Goal: Task Accomplishment & Management: Manage account settings

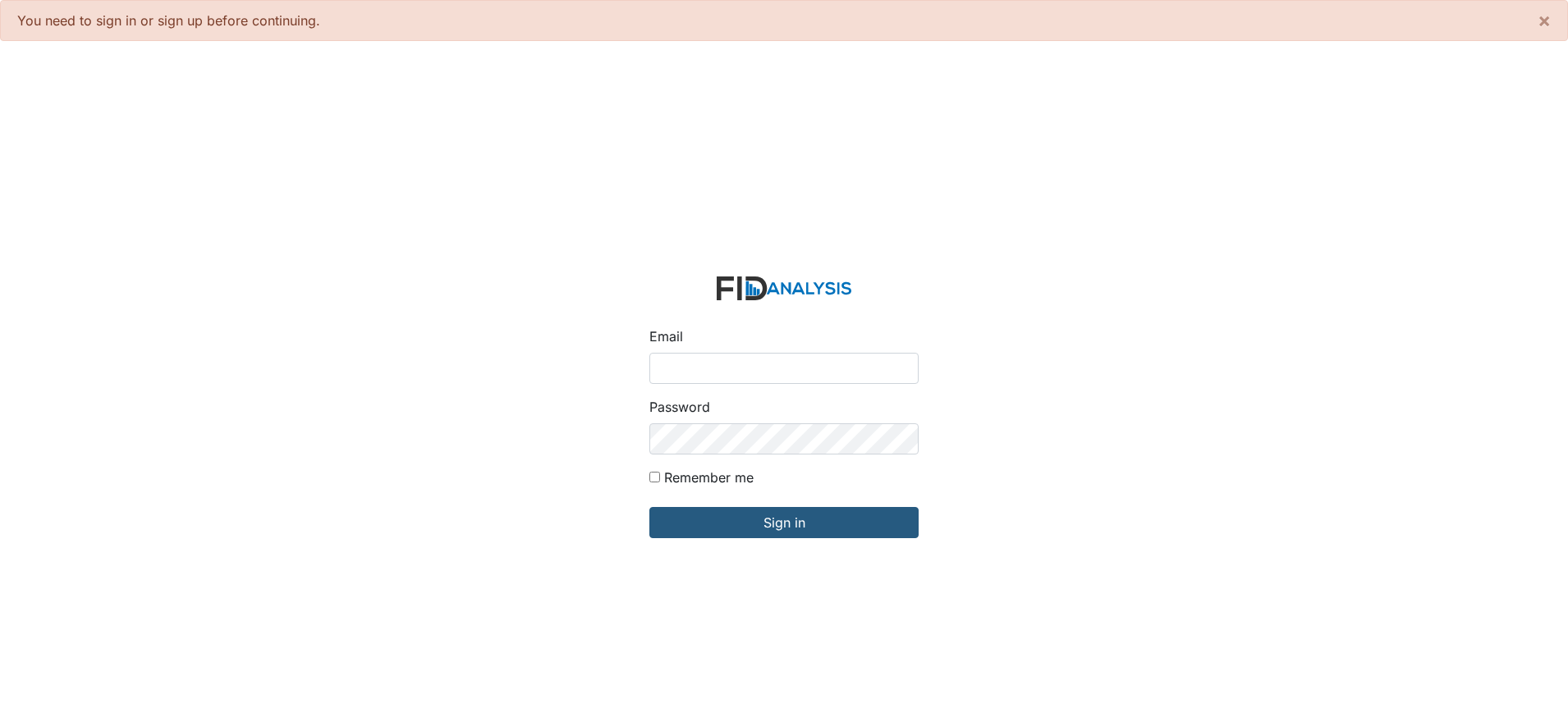
click at [684, 367] on input "Email" at bounding box center [784, 369] width 270 height 32
type input "[EMAIL_ADDRESS][DOMAIN_NAME]"
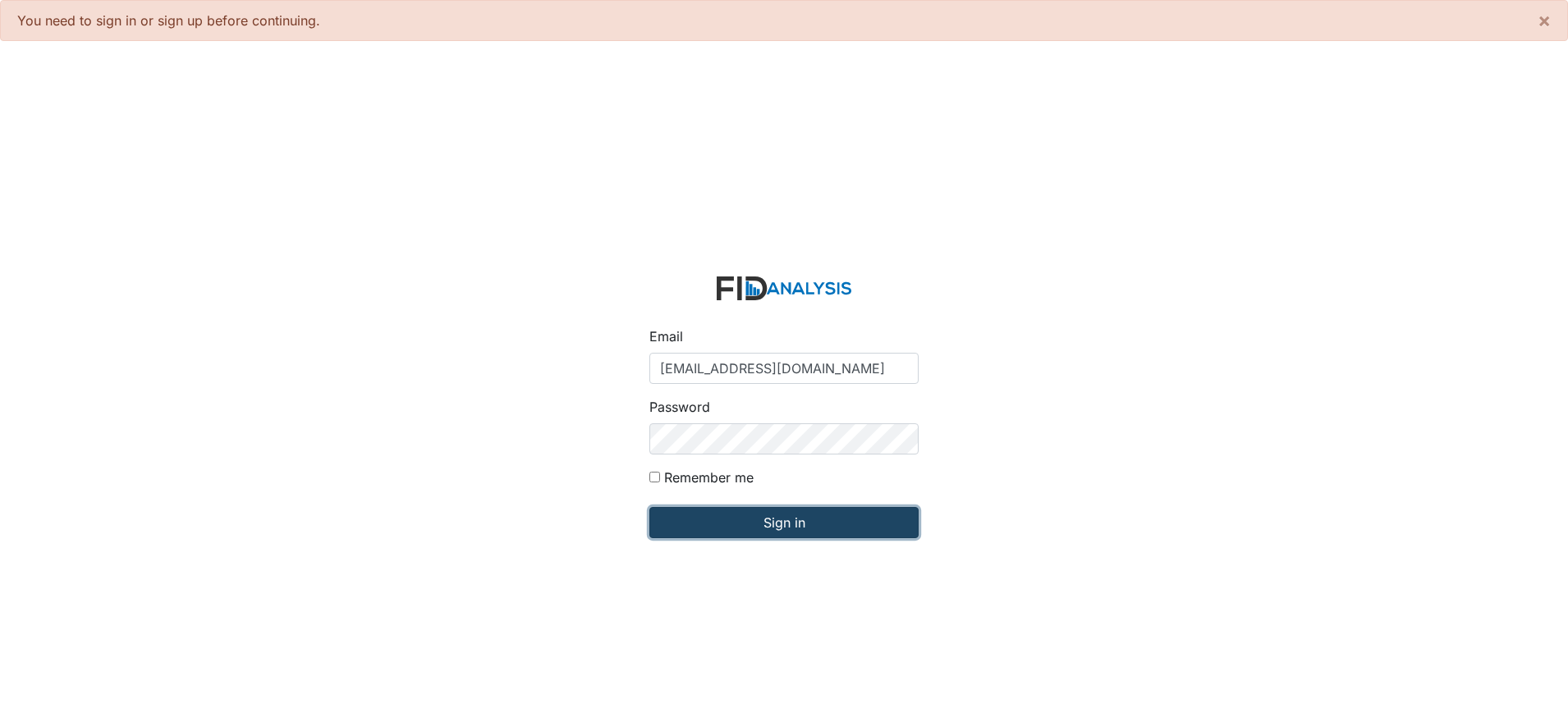
click at [720, 521] on input "Sign in" at bounding box center [784, 523] width 270 height 32
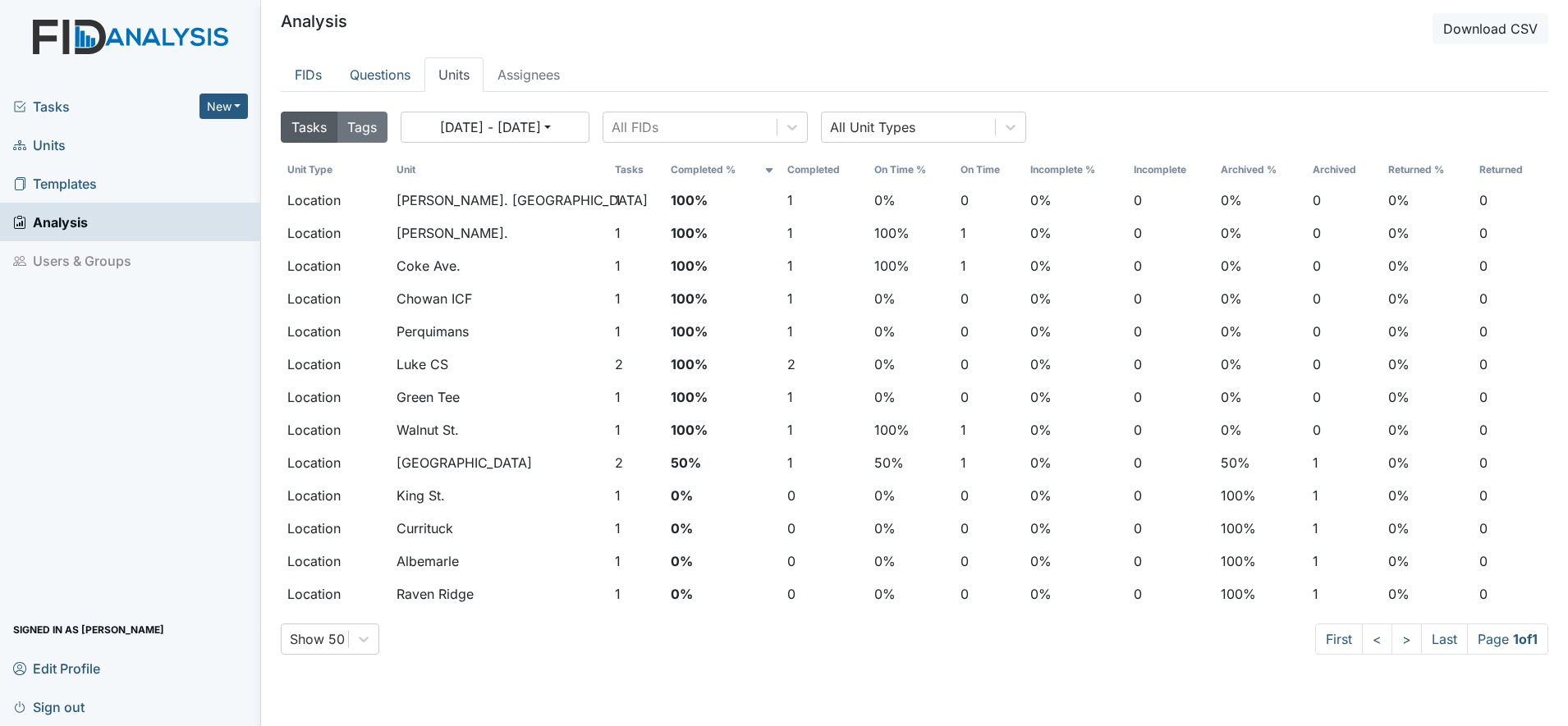
click at [45, 140] on span "Units" at bounding box center [39, 144] width 53 height 25
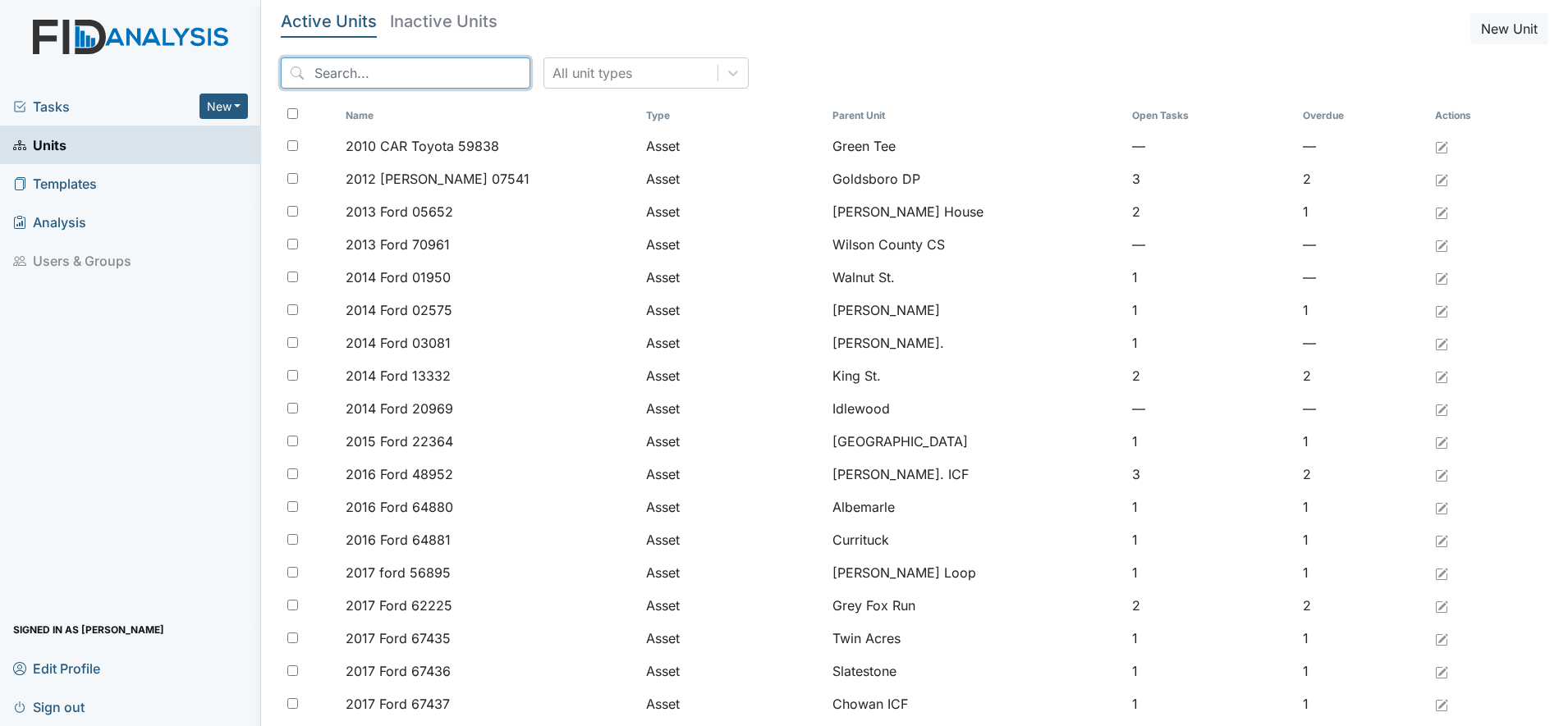
click at [390, 73] on input "search" at bounding box center [405, 73] width 249 height 32
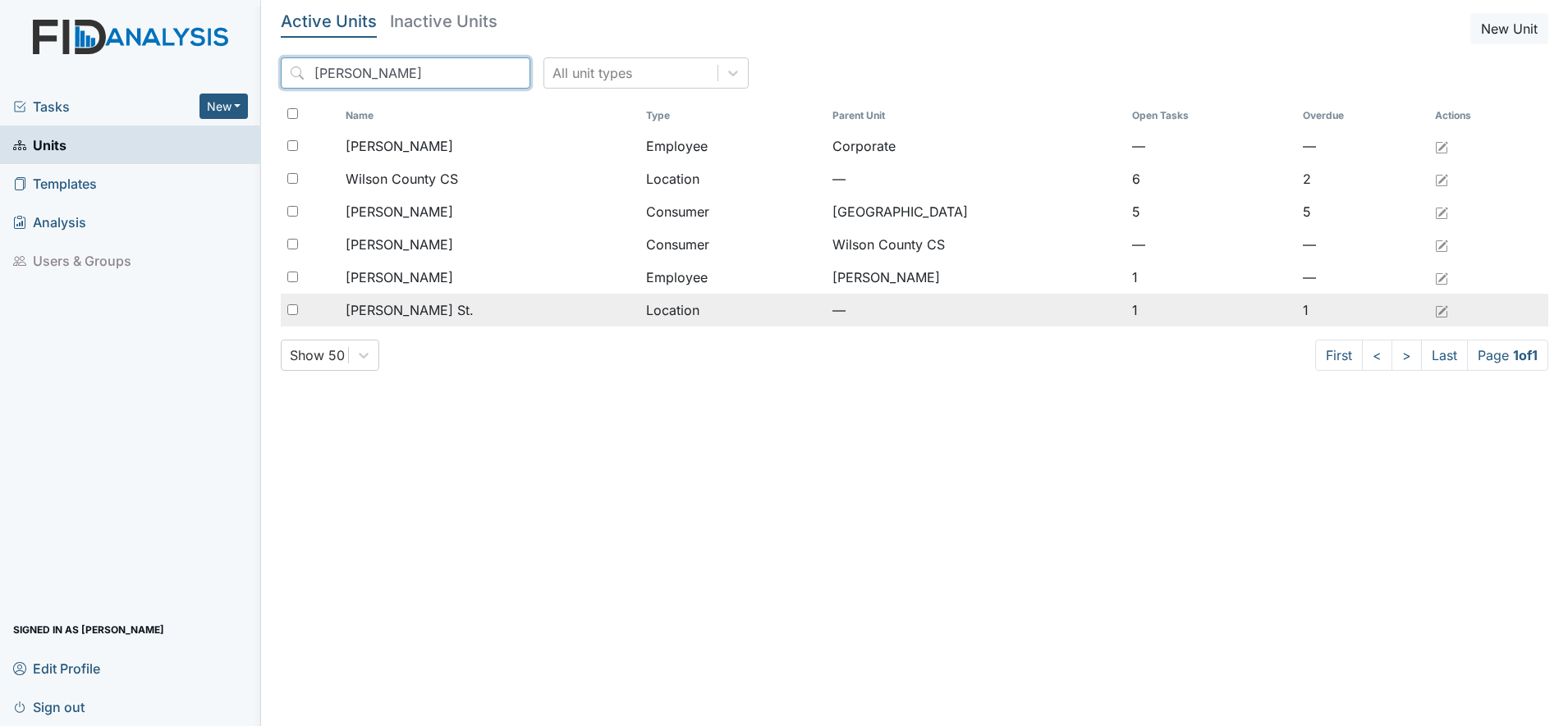
type input "wilson"
click at [396, 305] on span "[PERSON_NAME] St." at bounding box center [410, 310] width 128 height 20
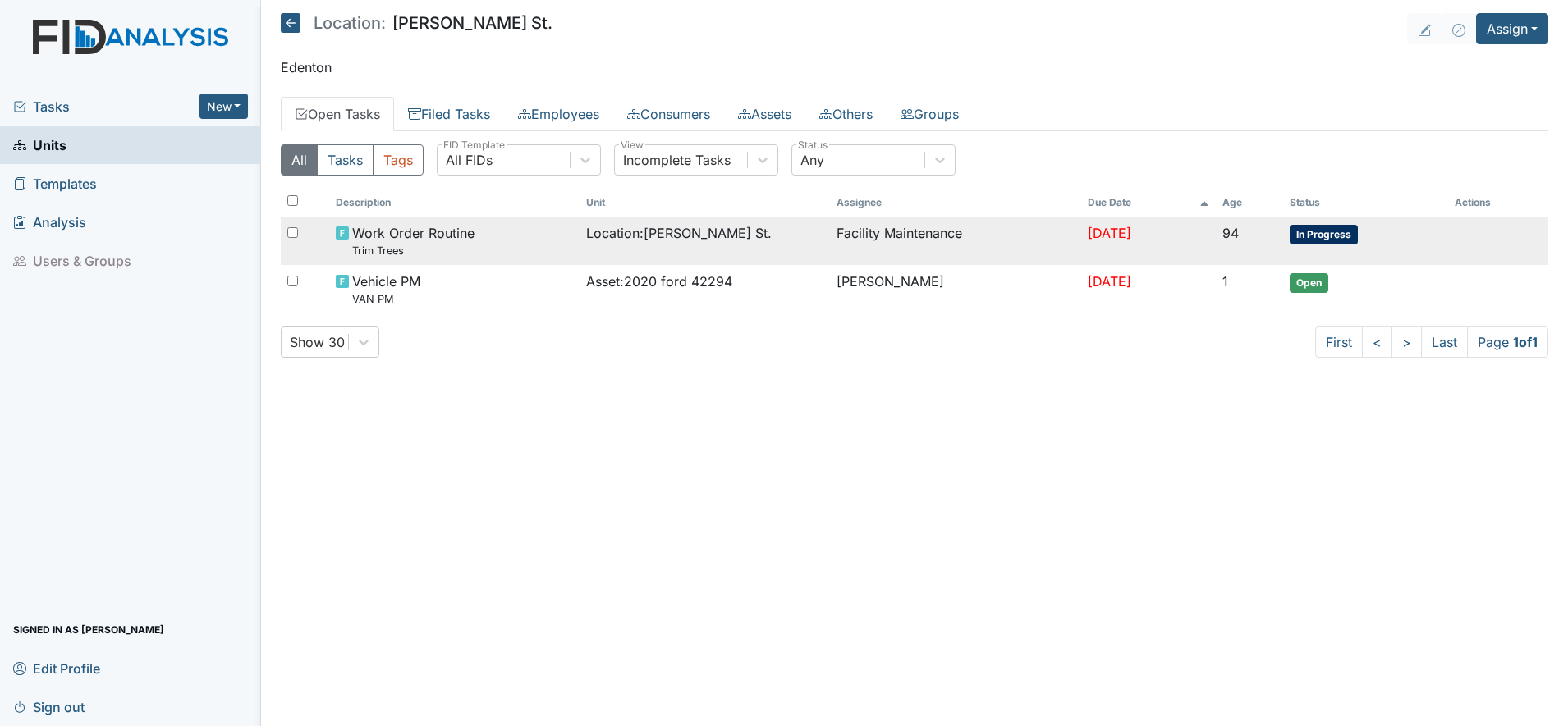
click at [606, 240] on span "Location : Wilson St." at bounding box center [679, 232] width 186 height 20
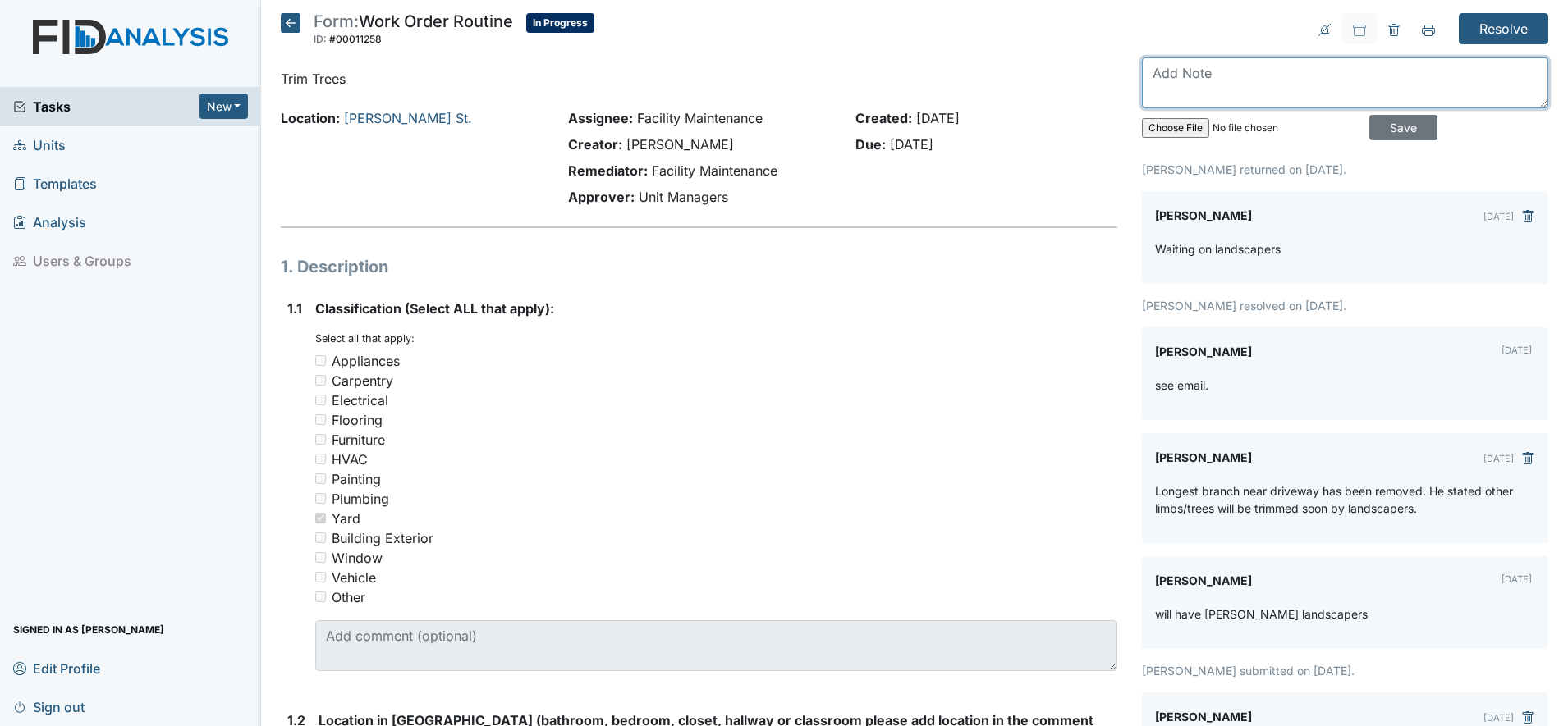
click at [1171, 83] on textarea at bounding box center [1345, 83] width 406 height 51
drag, startPoint x: 1281, startPoint y: 9, endPoint x: 1263, endPoint y: 47, distance: 42.0
click at [1227, 73] on textarea "Tree trimmed by Aaron" at bounding box center [1345, 83] width 406 height 51
click at [1472, 76] on textarea "Tree trimmed back away from driveway by Aaron" at bounding box center [1345, 83] width 406 height 51
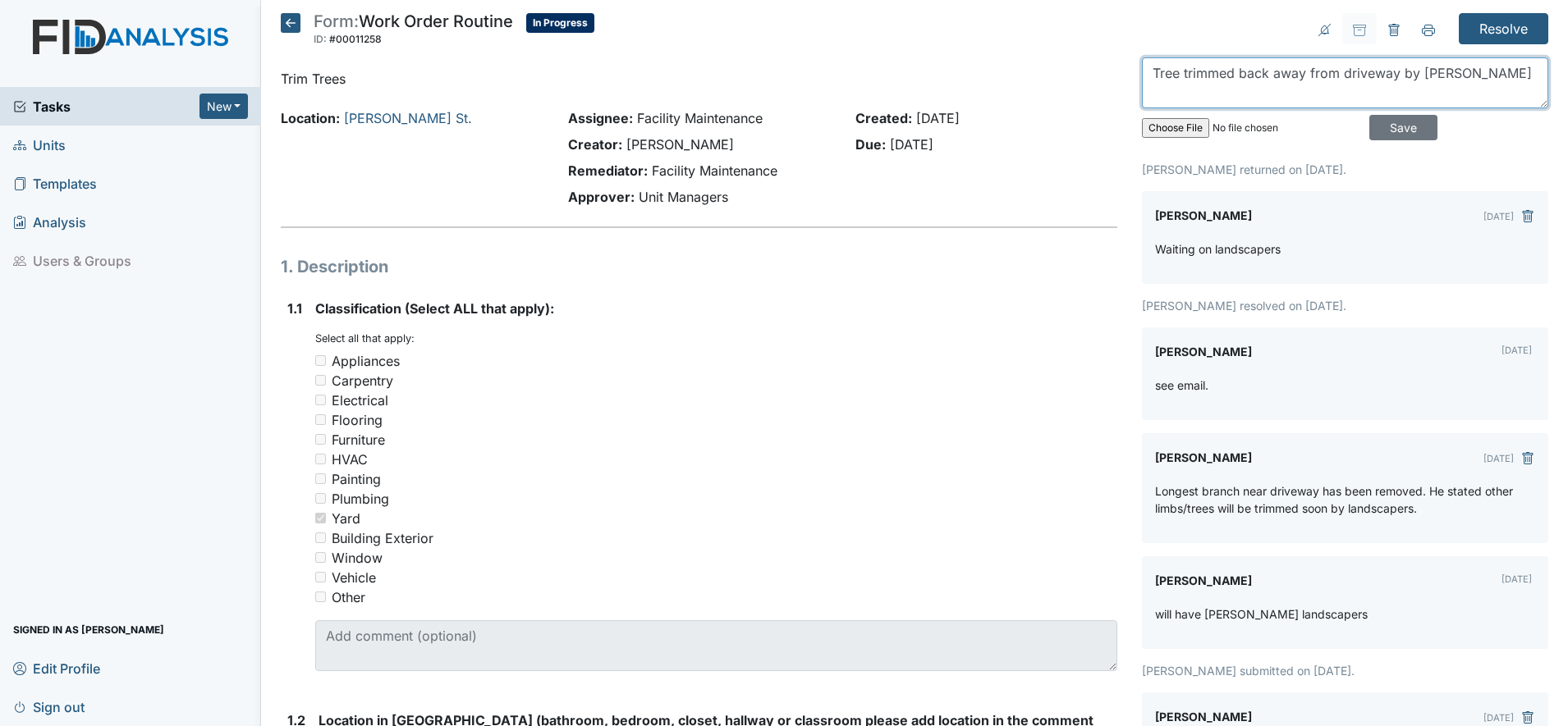
click at [1170, 75] on textarea "Tree trimmed back away from driveway by Aaron" at bounding box center [1345, 83] width 406 height 51
type textarea "Trees trimmed back away from driveway by Aaron"
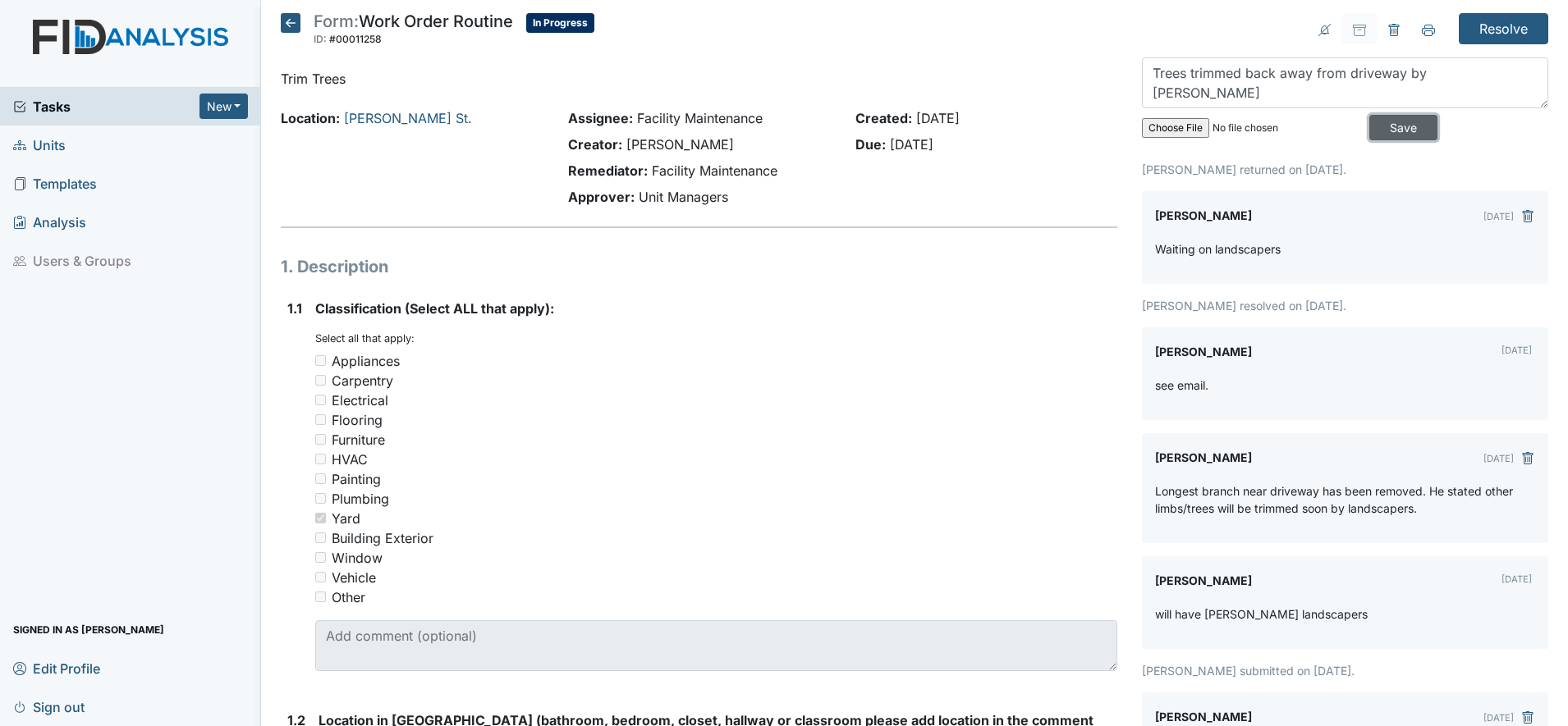
click at [1375, 127] on input "Save" at bounding box center [1403, 127] width 68 height 25
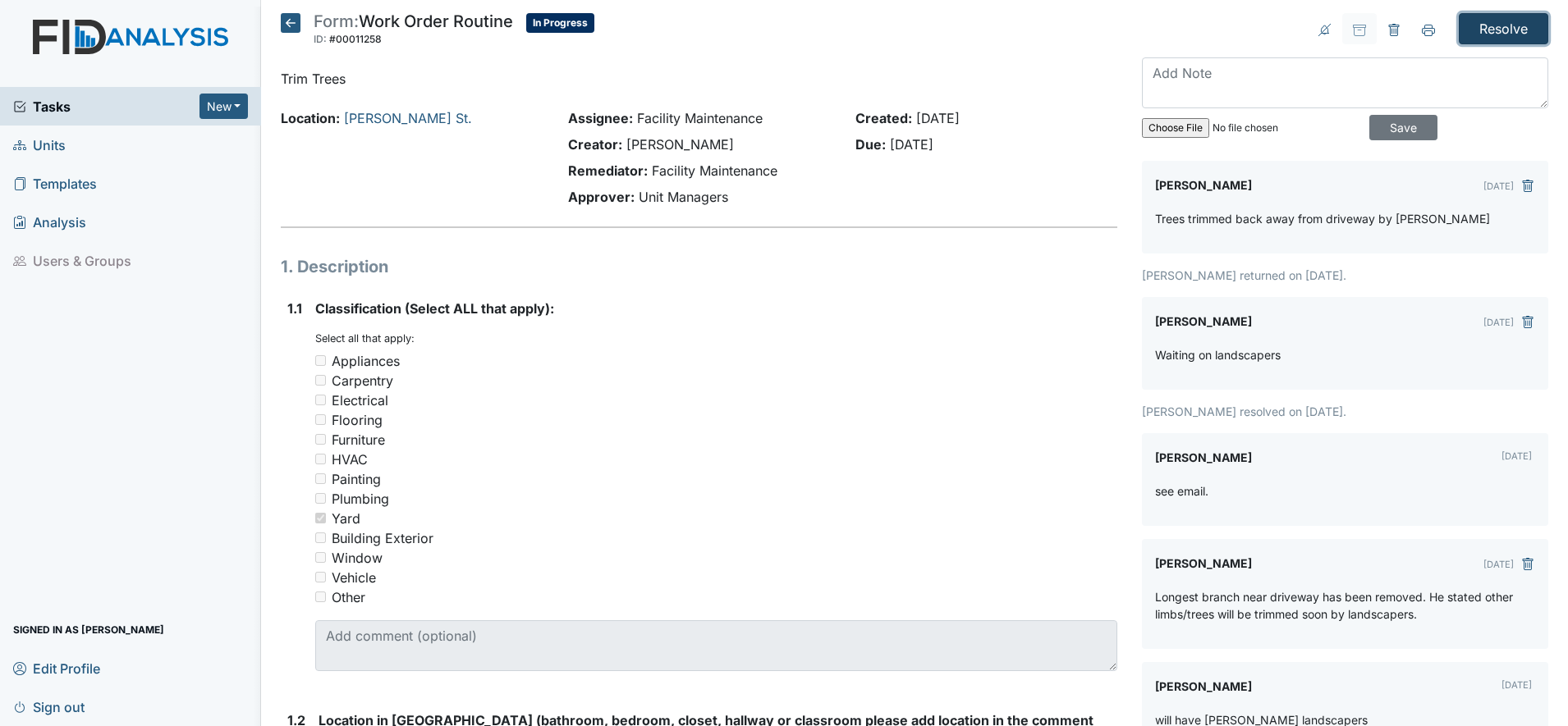
click at [1494, 27] on input "Resolve" at bounding box center [1504, 29] width 89 height 32
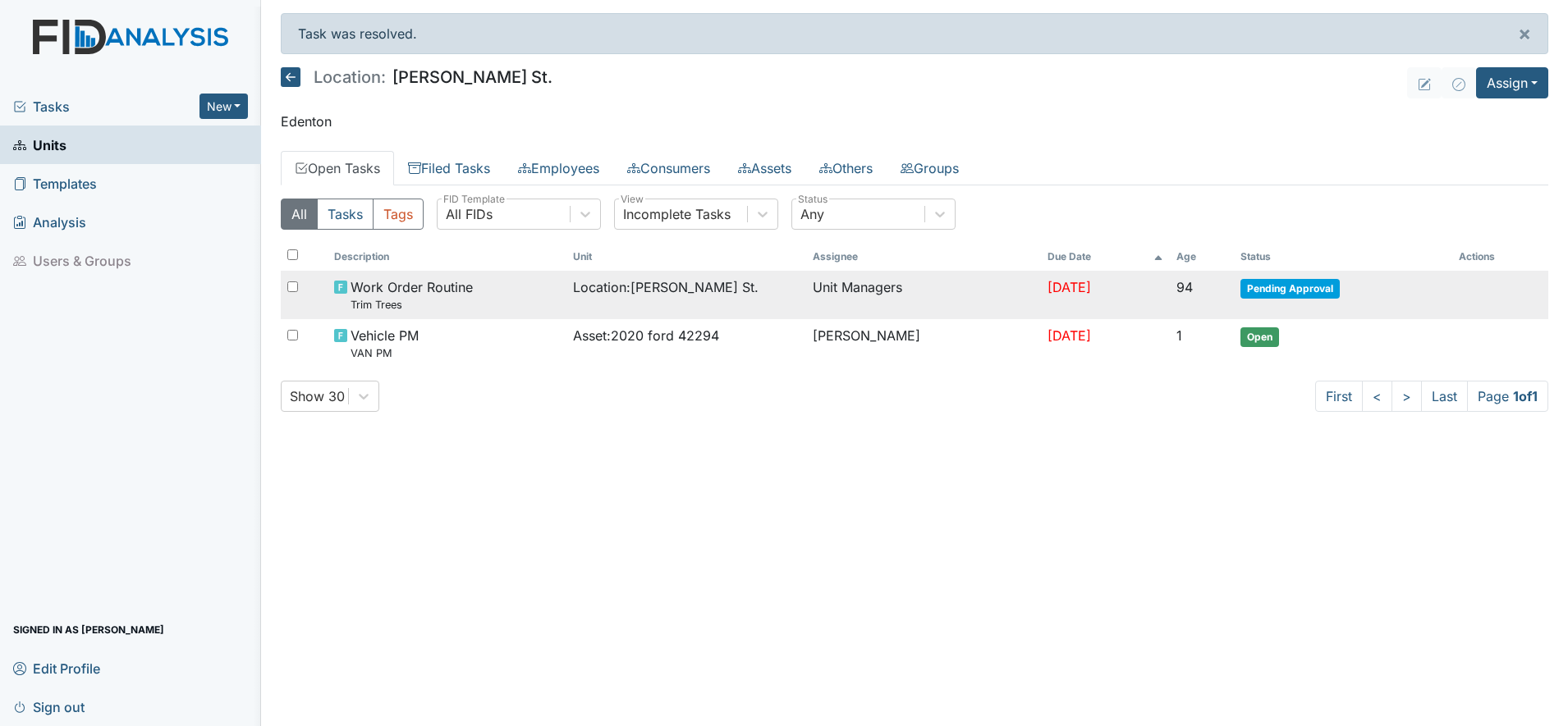
click at [692, 286] on span "Location : [PERSON_NAME][GEOGRAPHIC_DATA]." at bounding box center [666, 286] width 186 height 20
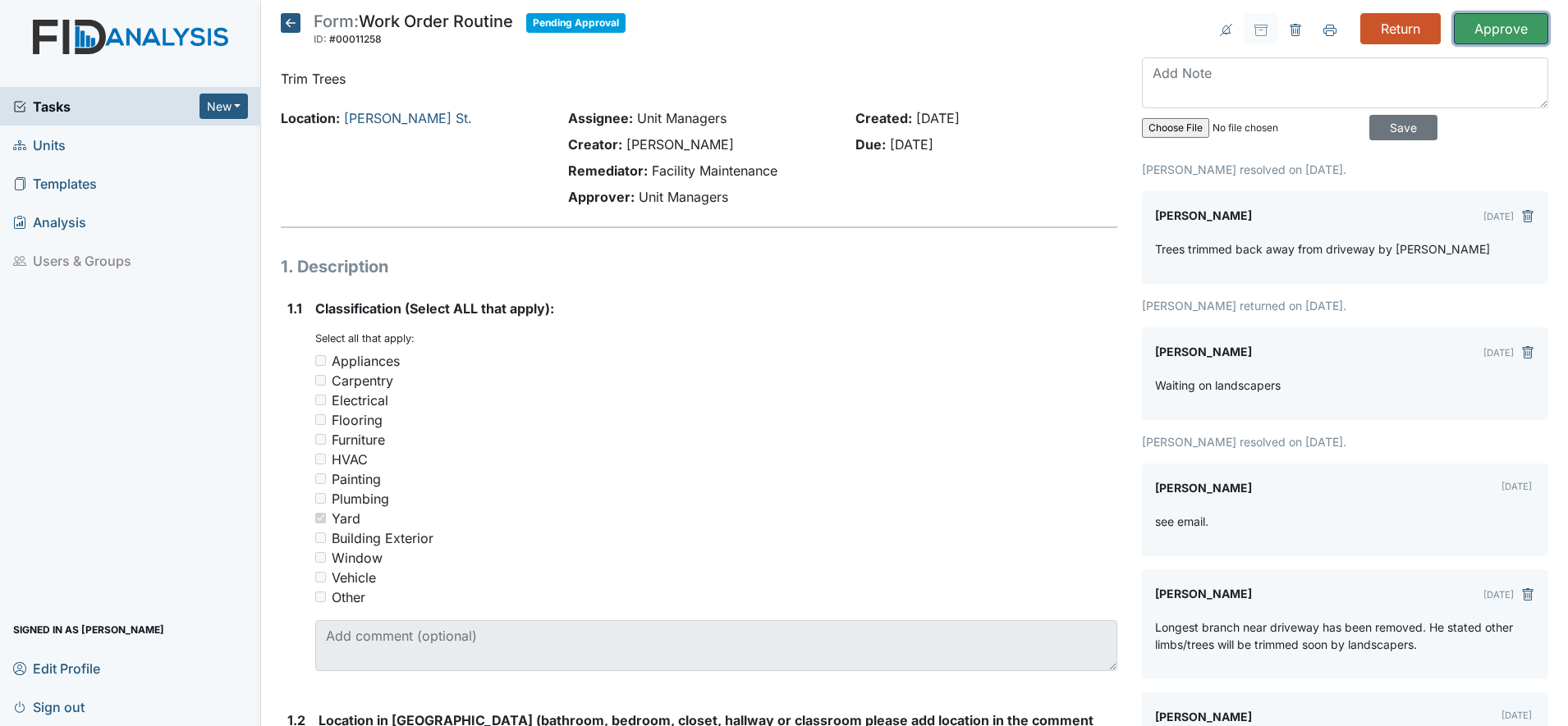
click at [1486, 31] on input "Approve" at bounding box center [1502, 29] width 95 height 32
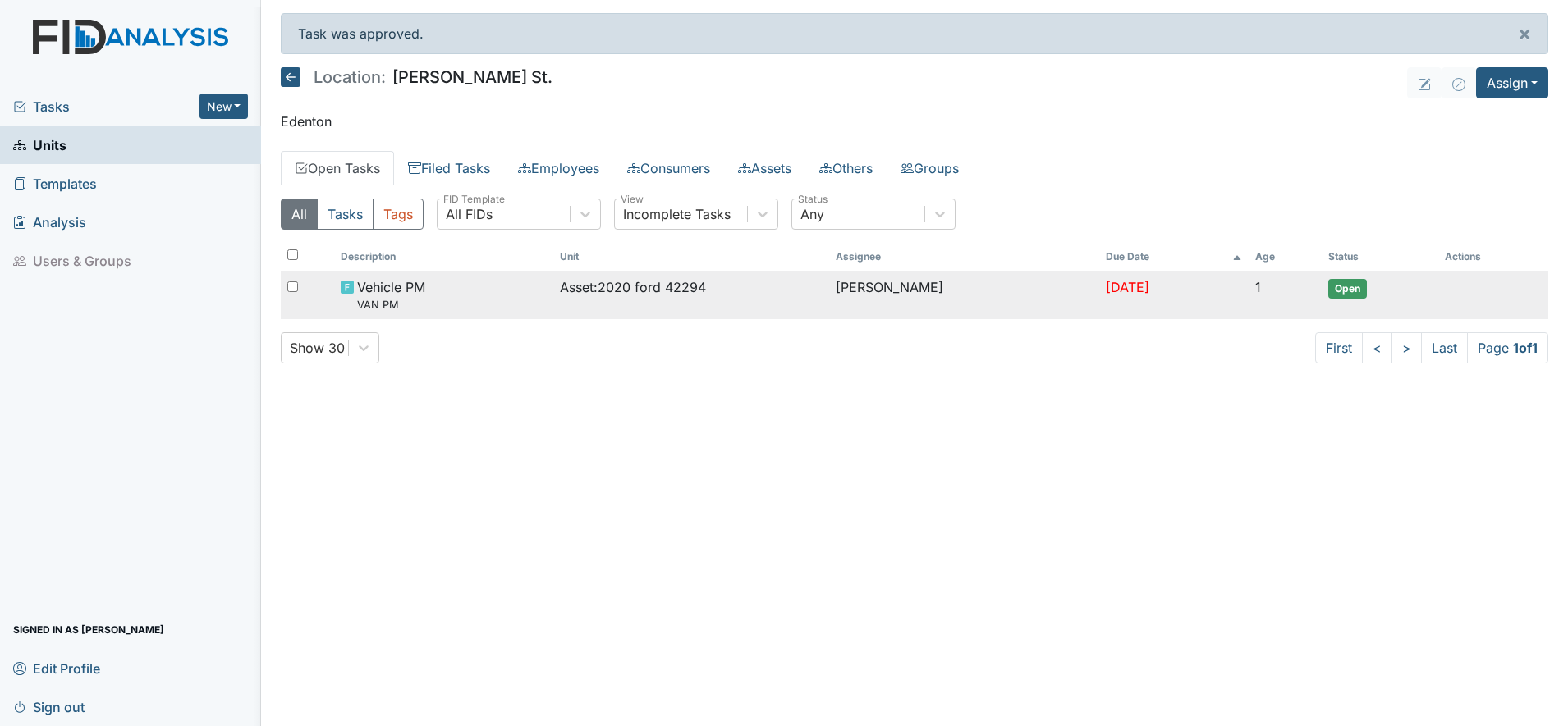
click at [670, 290] on span "Asset : 2020 ford 42294" at bounding box center [632, 286] width 146 height 20
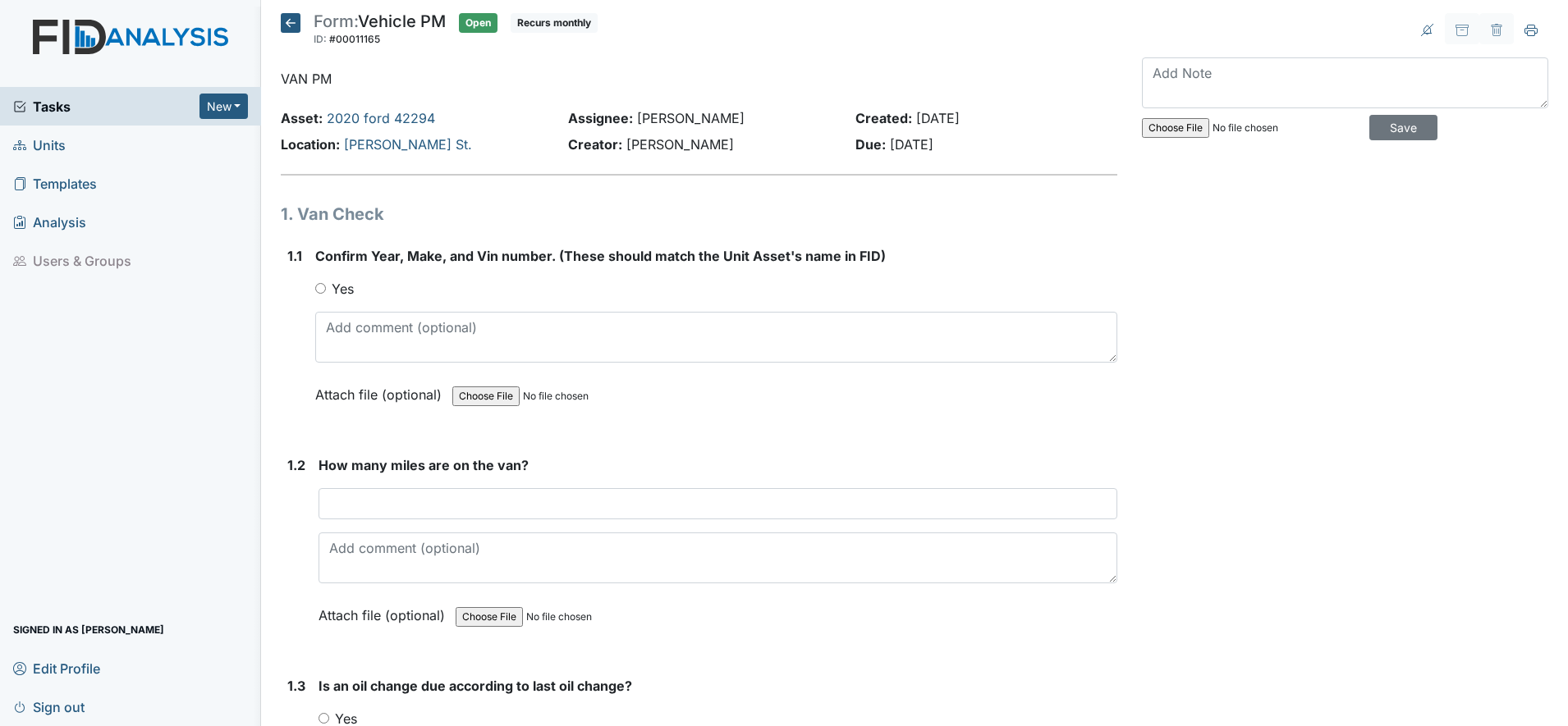
click at [285, 21] on icon at bounding box center [290, 22] width 20 height 20
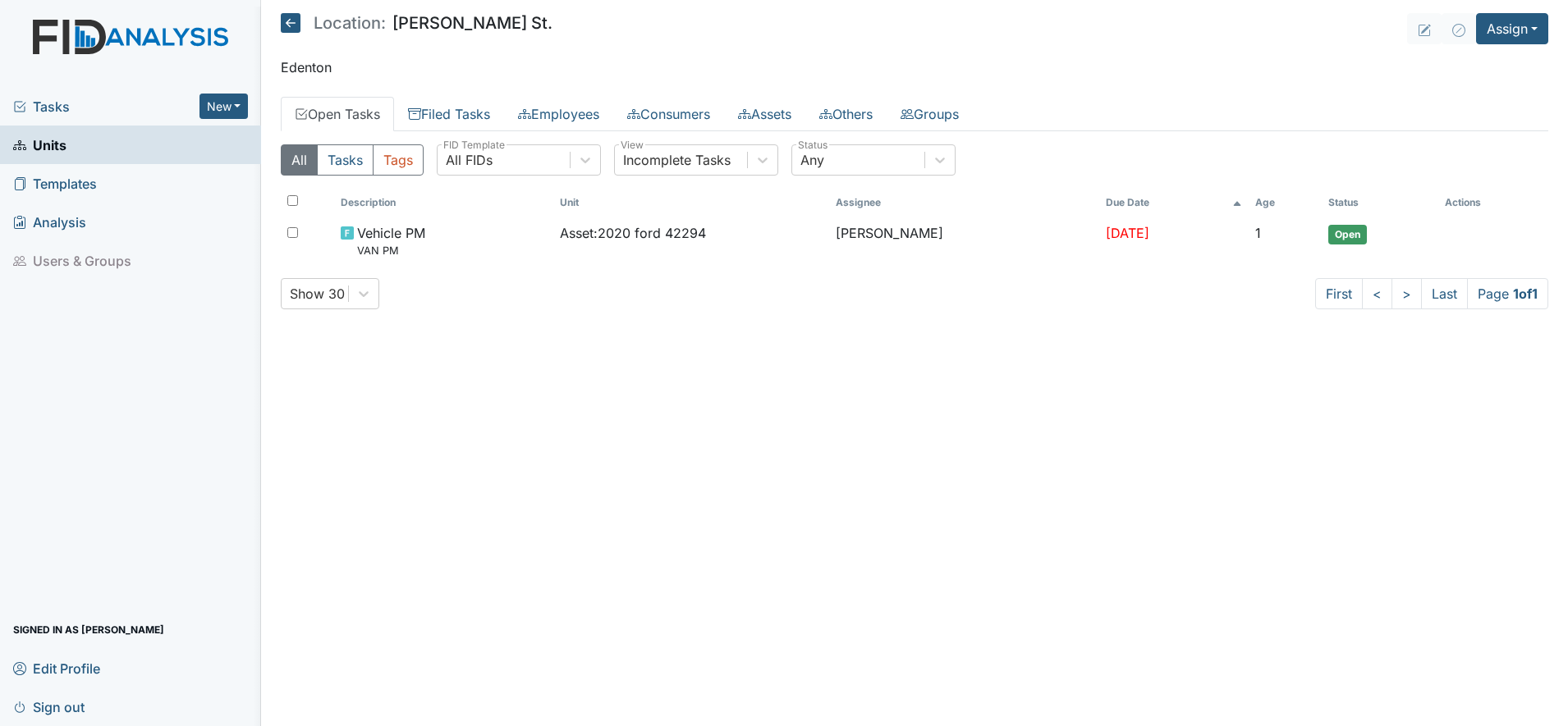
click at [284, 24] on icon at bounding box center [290, 22] width 20 height 20
